Goal: Find specific page/section: Find specific page/section

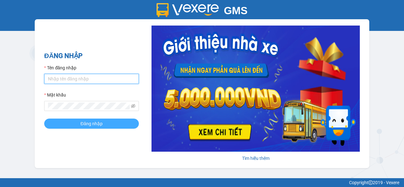
type input "manhmg.got"
click at [91, 124] on span "Đăng nhập" at bounding box center [91, 123] width 22 height 7
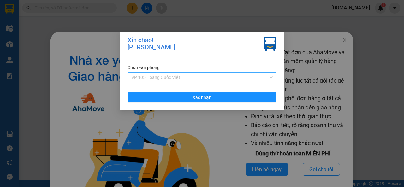
click at [270, 77] on span "VP 105 Hoàng Quốc Việt" at bounding box center [201, 77] width 141 height 9
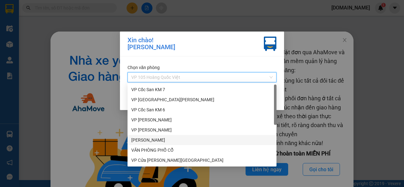
click at [150, 140] on div "VP Thạch Bàn" at bounding box center [201, 140] width 141 height 7
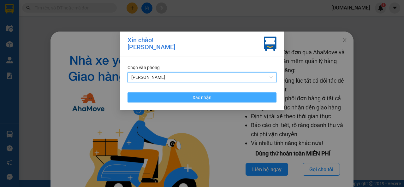
click at [205, 98] on span "Xác nhận" at bounding box center [202, 97] width 19 height 7
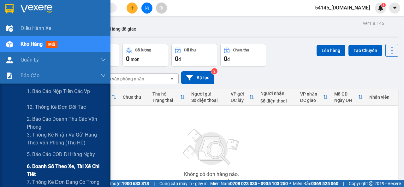
click at [32, 170] on span "6. Doanh số theo xe, tài xế chi tiết" at bounding box center [66, 171] width 79 height 16
